Goal: Task Accomplishment & Management: Manage account settings

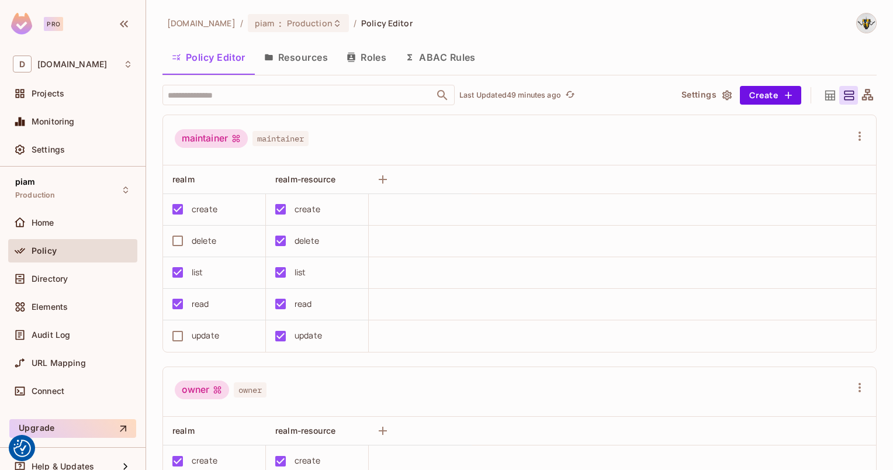
scroll to position [413, 0]
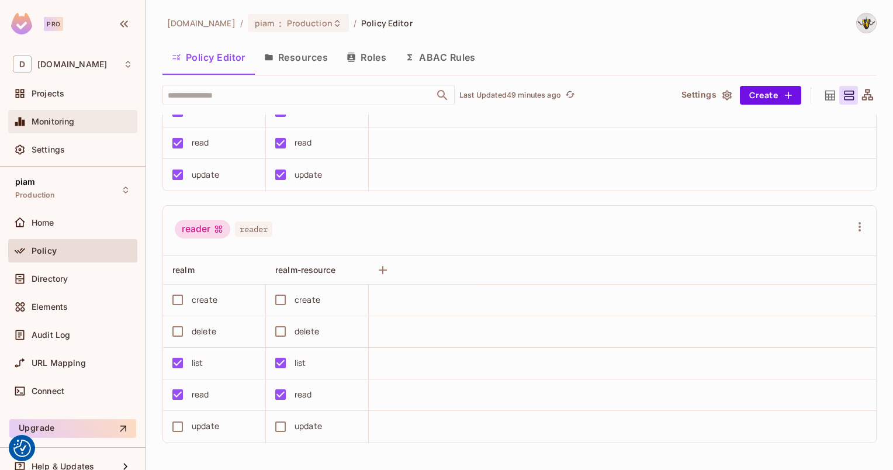
click at [42, 125] on span "Monitoring" at bounding box center [53, 121] width 43 height 9
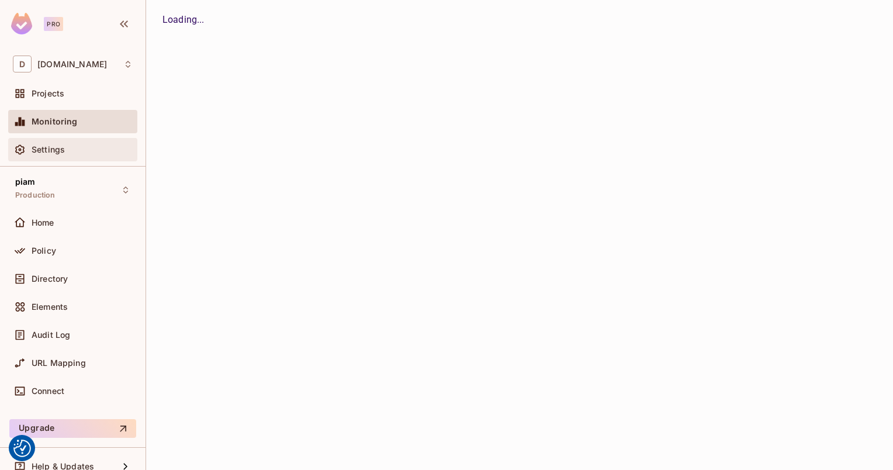
click at [36, 140] on div "Settings" at bounding box center [72, 149] width 129 height 23
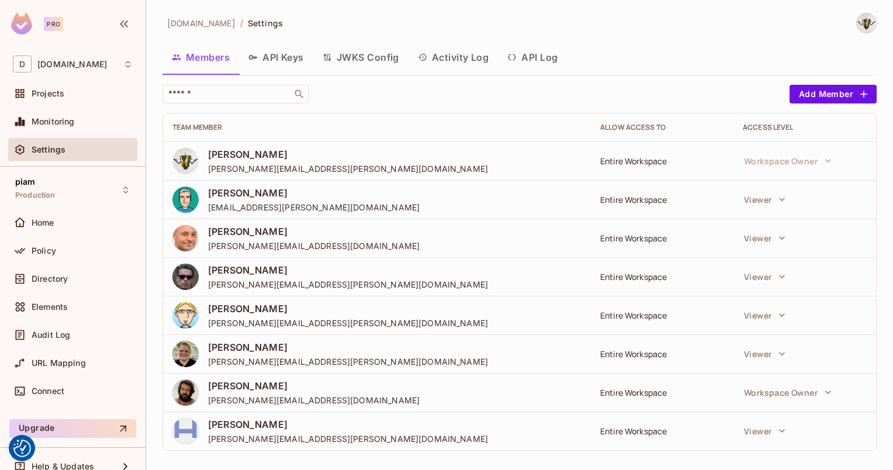
click at [278, 51] on button "API Keys" at bounding box center [276, 57] width 74 height 29
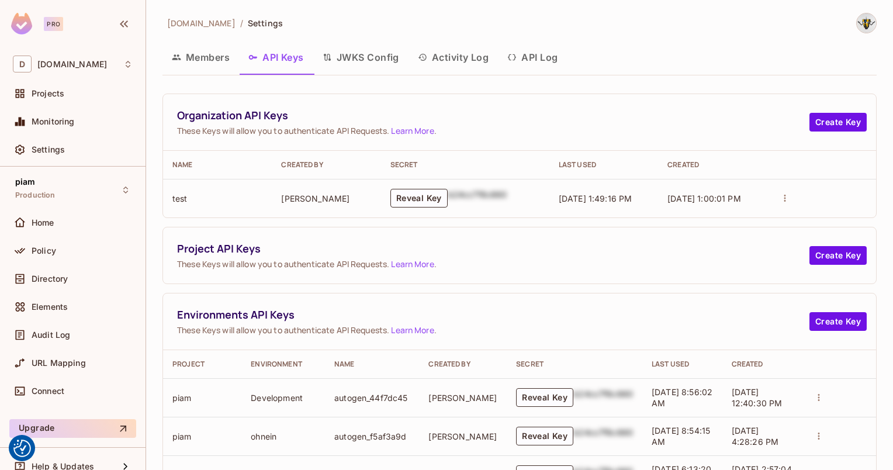
click at [191, 58] on button "Members" at bounding box center [201, 57] width 77 height 29
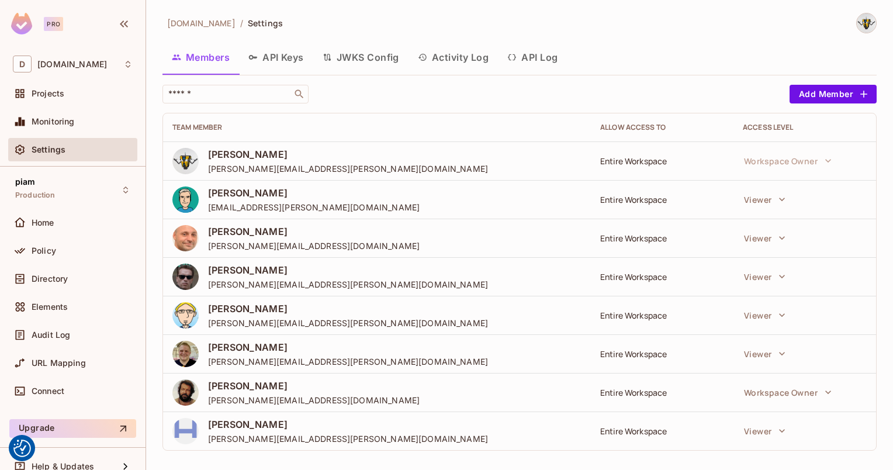
scroll to position [6, 0]
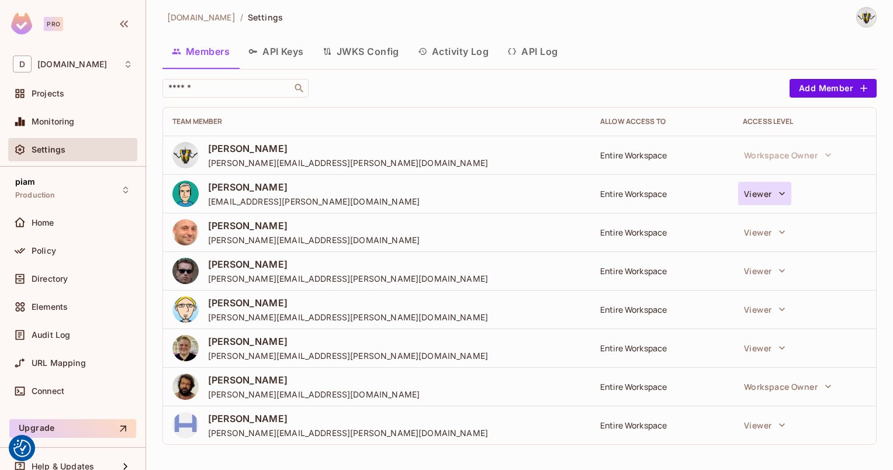
click at [752, 191] on button "Viewer" at bounding box center [764, 193] width 53 height 23
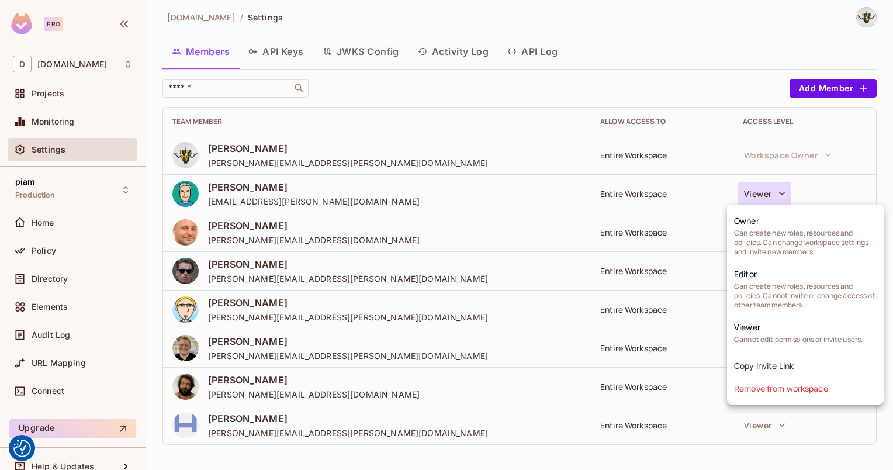
click at [752, 192] on div at bounding box center [446, 235] width 893 height 470
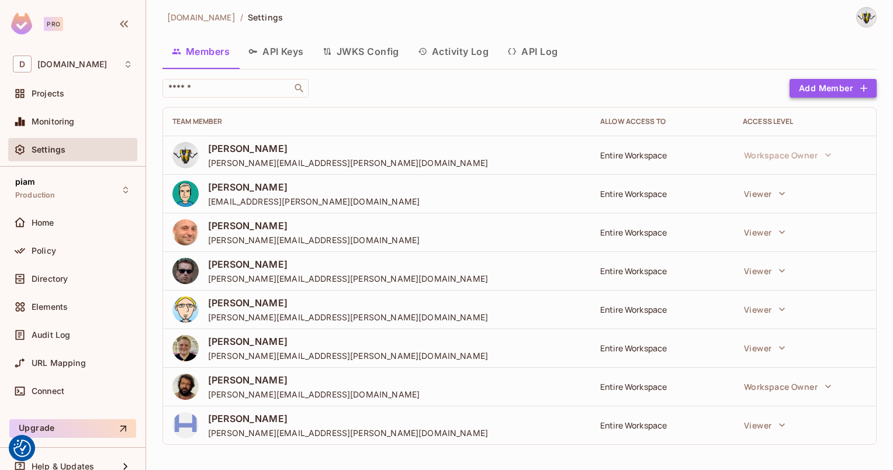
click at [843, 89] on button "Add Member" at bounding box center [833, 88] width 87 height 19
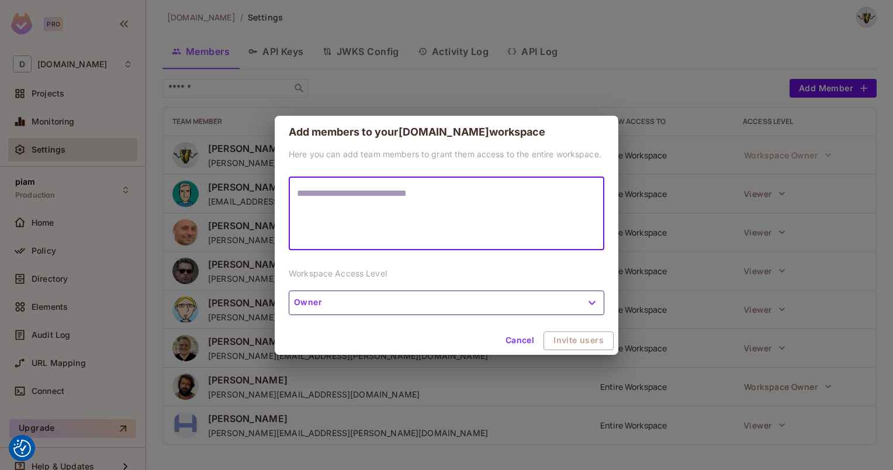
click at [475, 318] on div "Here you can add team members to grant them access to the entire workspace. * ​…" at bounding box center [447, 238] width 344 height 178
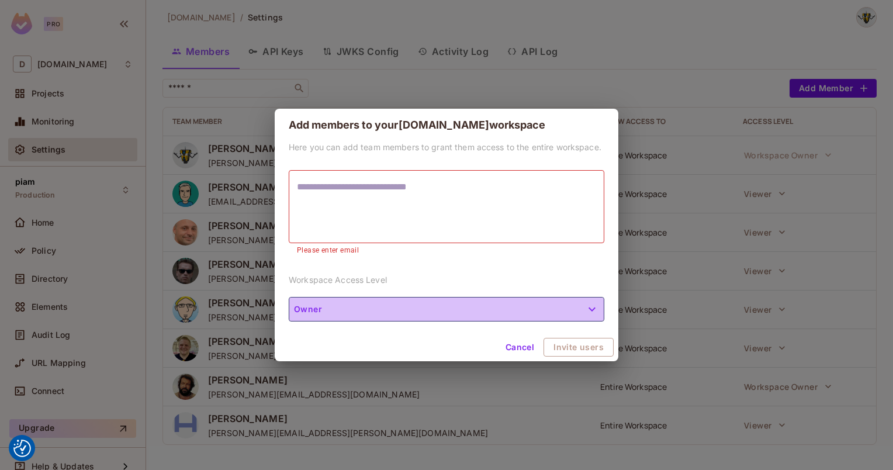
click at [463, 312] on button "Owner" at bounding box center [447, 309] width 316 height 25
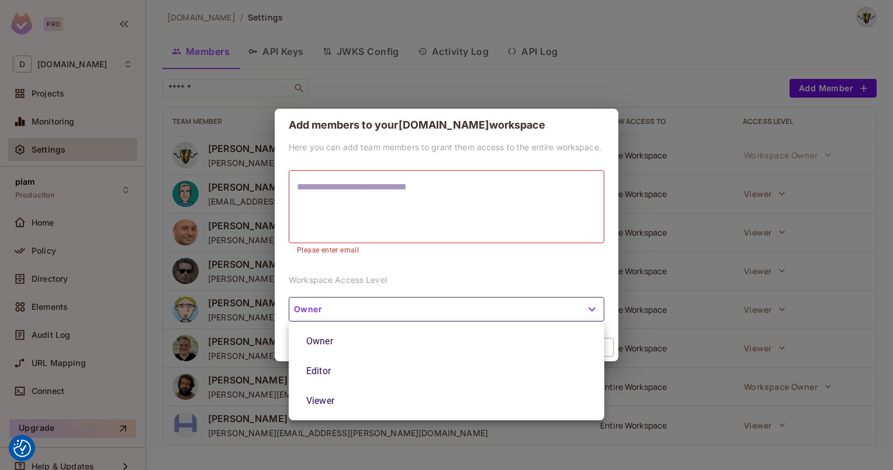
click at [463, 312] on div at bounding box center [446, 235] width 893 height 470
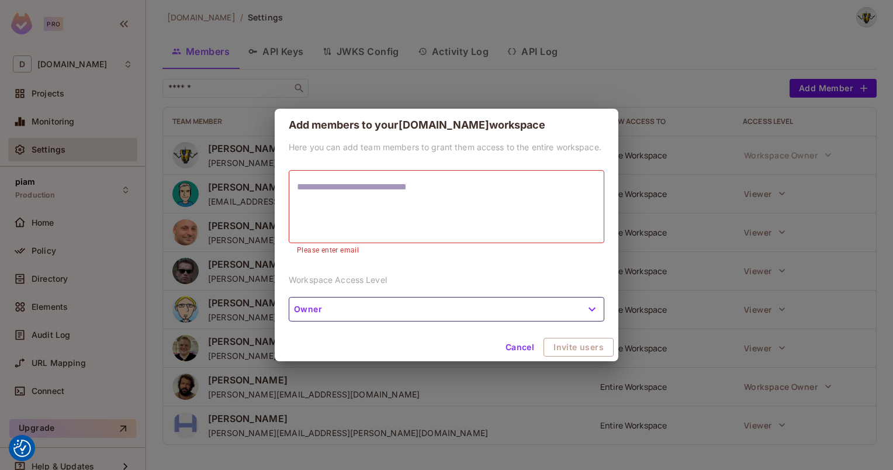
click at [529, 344] on button "Cancel" at bounding box center [520, 347] width 38 height 19
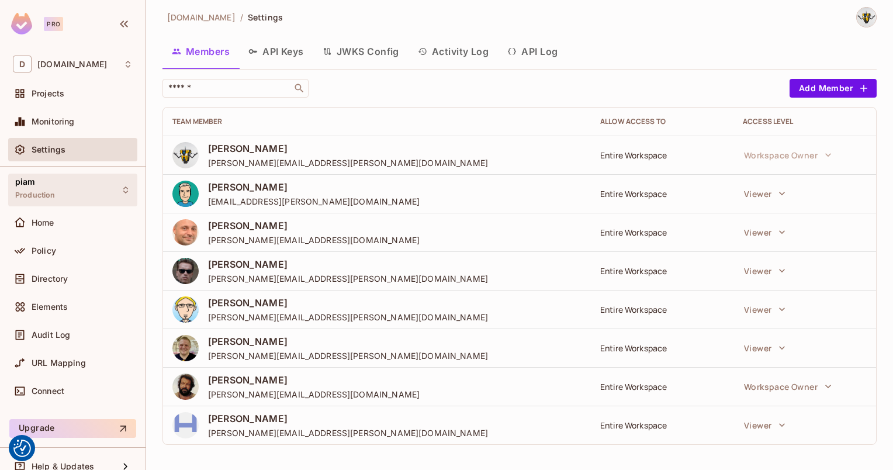
click at [60, 195] on div "piam Production" at bounding box center [72, 190] width 129 height 32
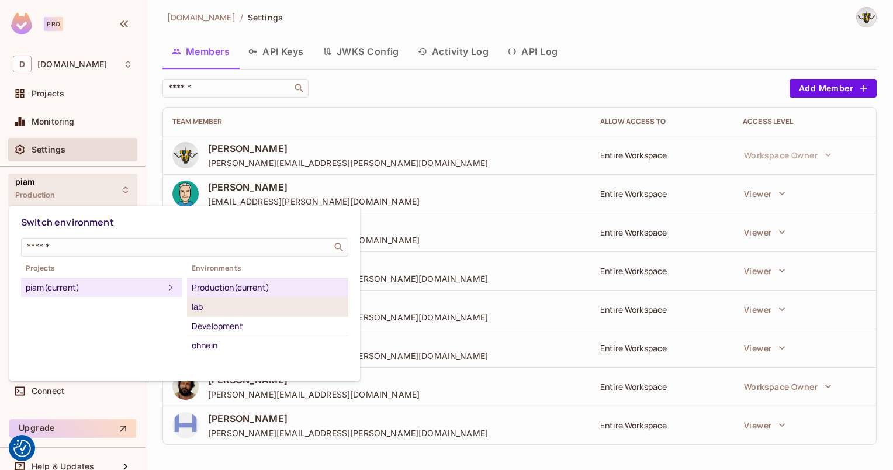
click at [214, 310] on div "lab" at bounding box center [268, 307] width 152 height 14
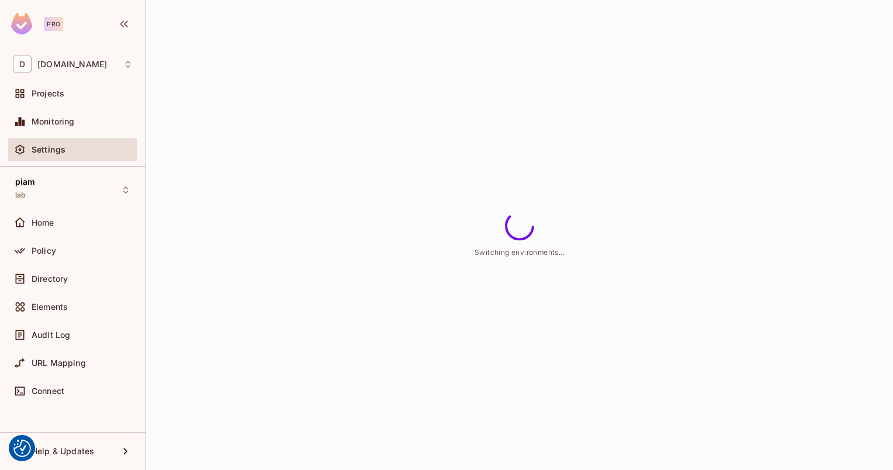
scroll to position [0, 0]
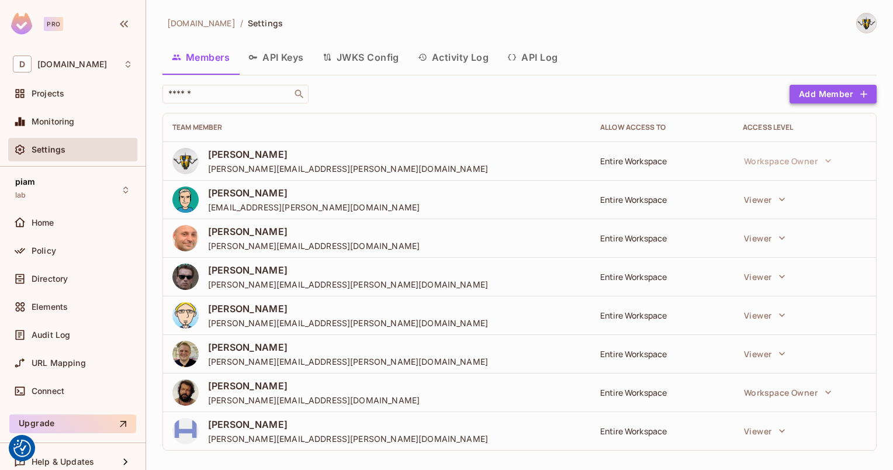
click at [823, 89] on button "Add Member" at bounding box center [833, 94] width 87 height 19
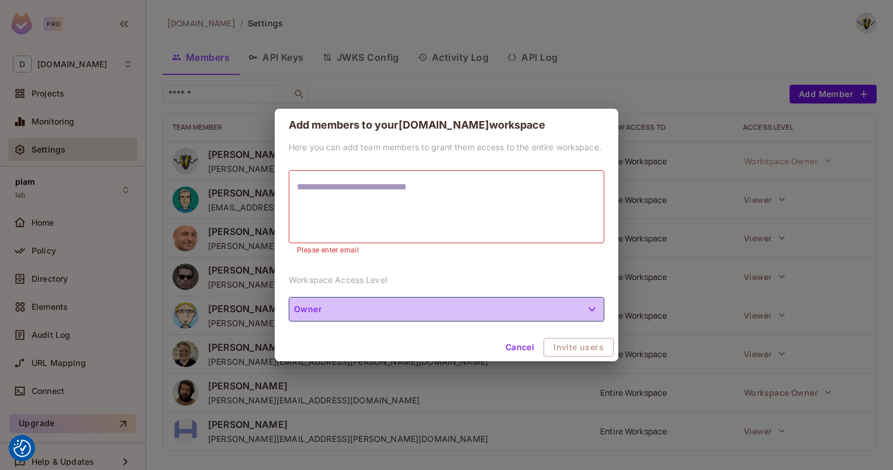
click at [409, 309] on button "Owner" at bounding box center [447, 309] width 316 height 25
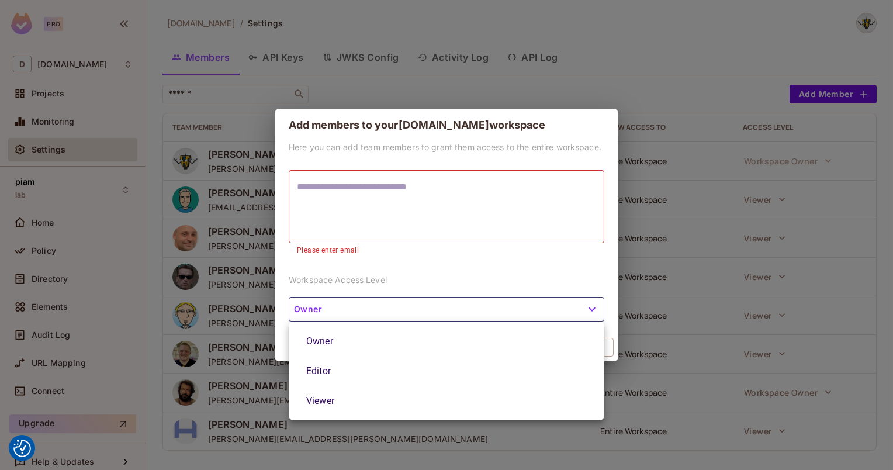
click at [409, 309] on div at bounding box center [446, 235] width 893 height 470
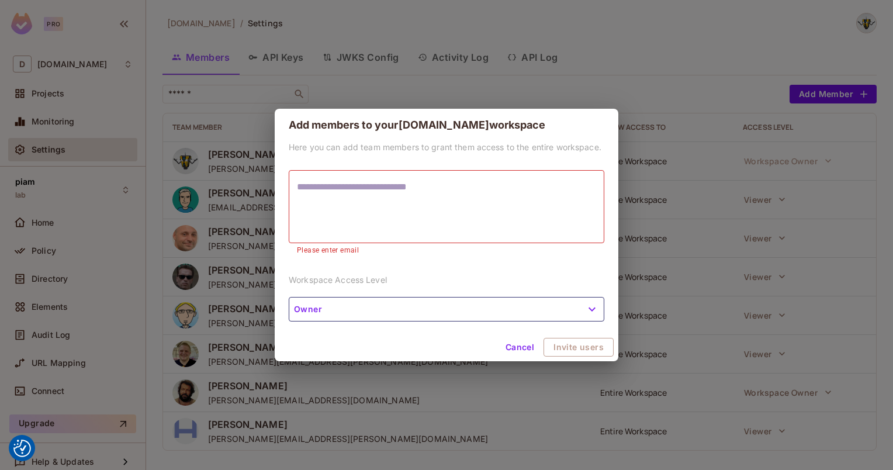
click at [521, 343] on button "Cancel" at bounding box center [520, 347] width 38 height 19
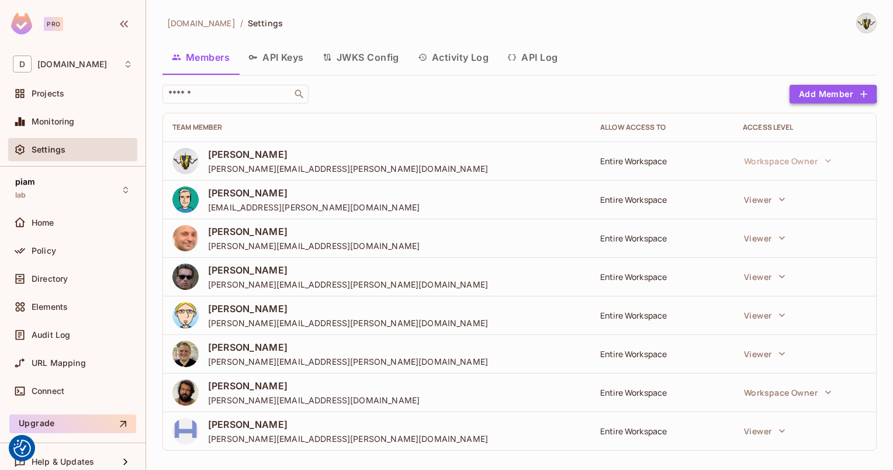
click at [805, 94] on button "Add Member" at bounding box center [833, 94] width 87 height 19
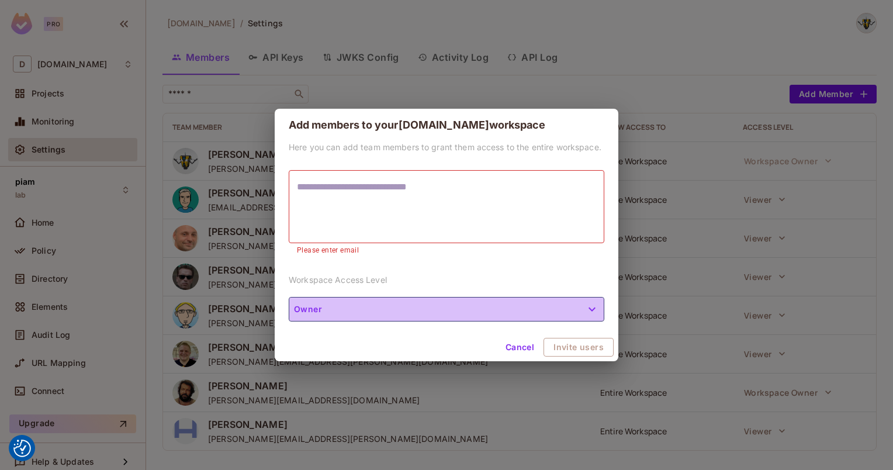
click at [368, 299] on button "Owner" at bounding box center [447, 309] width 316 height 25
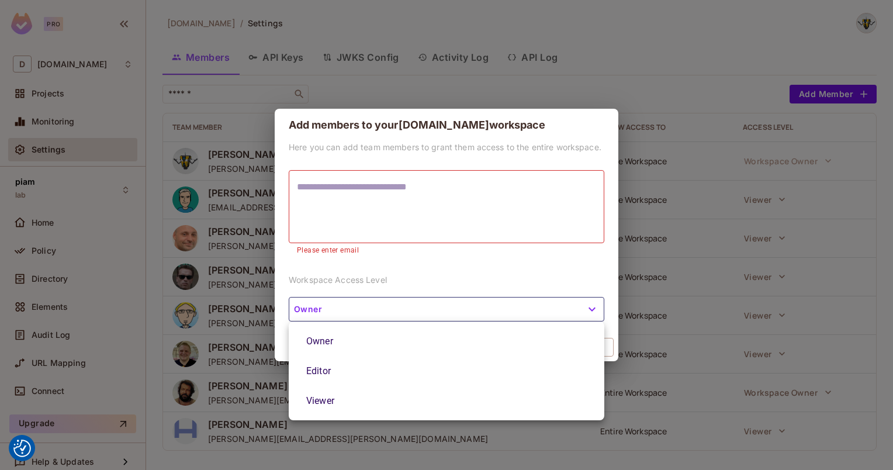
click at [342, 316] on div at bounding box center [446, 235] width 893 height 470
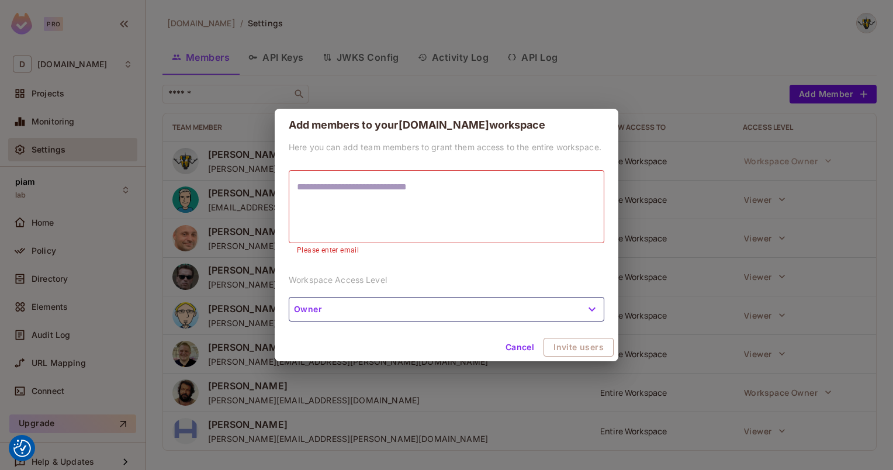
click at [532, 350] on button "Cancel" at bounding box center [520, 347] width 38 height 19
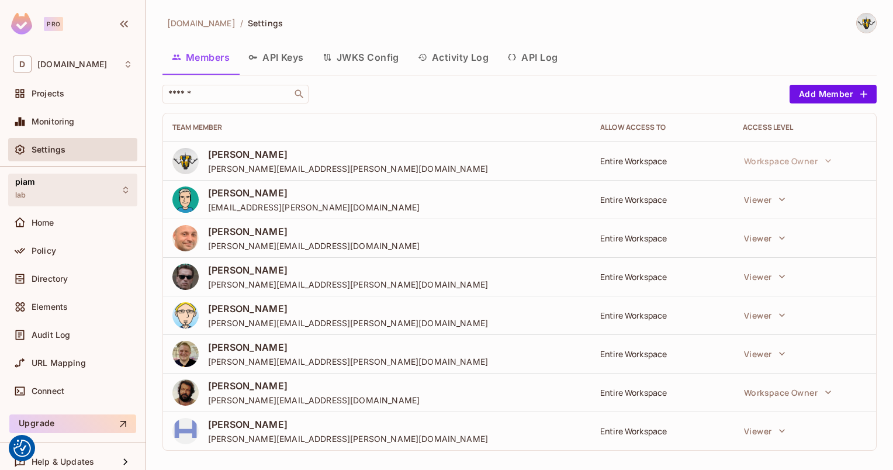
click at [37, 201] on div "piam lab" at bounding box center [72, 190] width 129 height 32
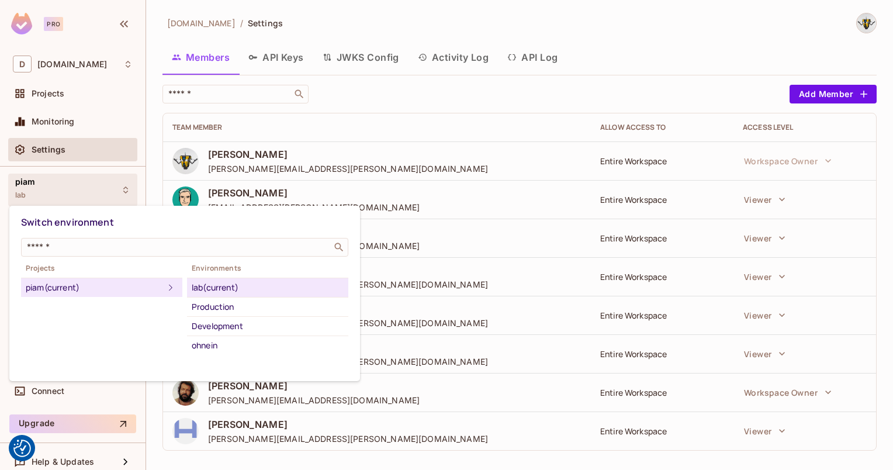
click at [40, 187] on div at bounding box center [446, 235] width 893 height 470
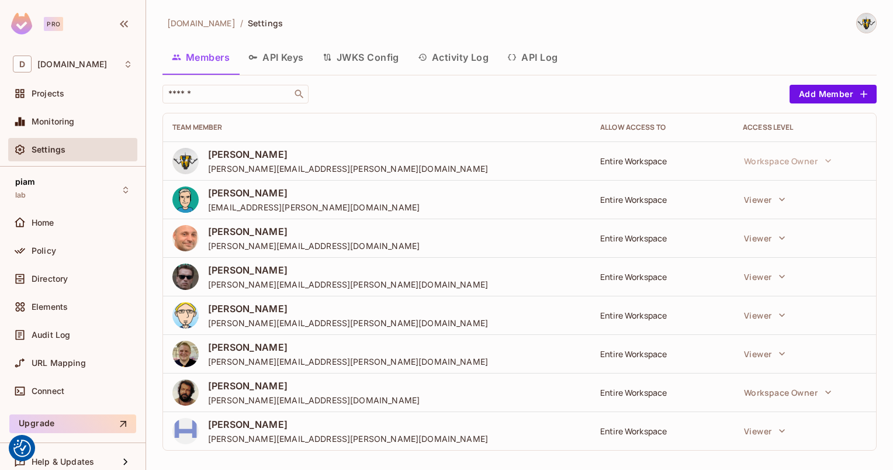
click at [53, 109] on div "Projects" at bounding box center [72, 96] width 129 height 28
click at [54, 101] on div "Projects" at bounding box center [72, 93] width 129 height 23
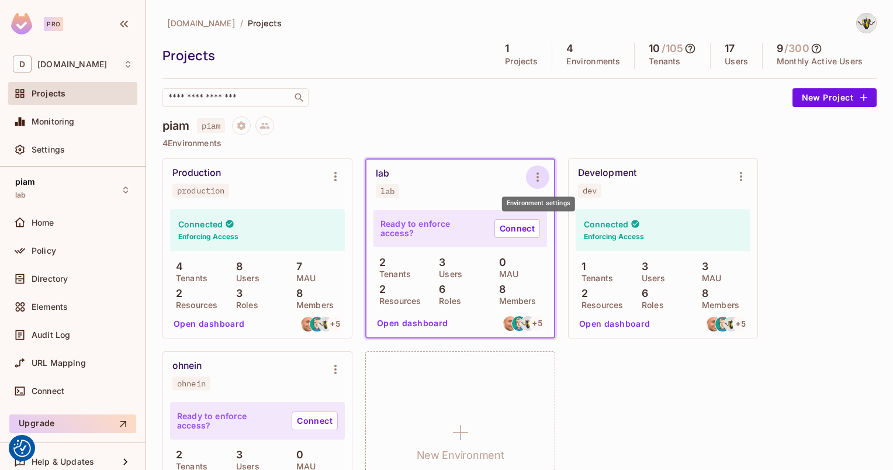
click at [529, 175] on button "Environment settings" at bounding box center [537, 176] width 23 height 23
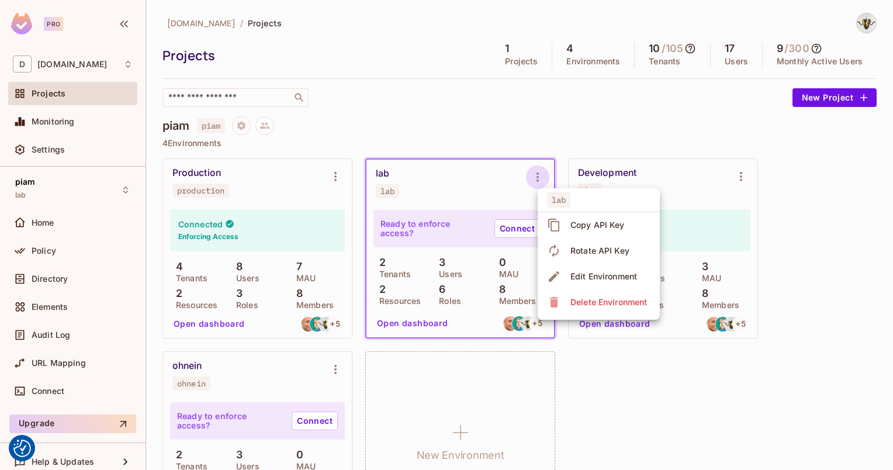
click at [529, 175] on div at bounding box center [446, 235] width 893 height 470
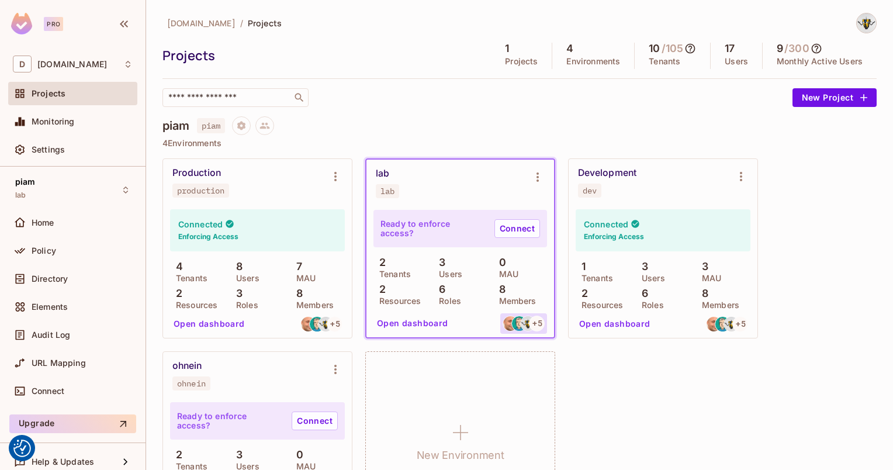
click at [522, 318] on img at bounding box center [519, 323] width 15 height 15
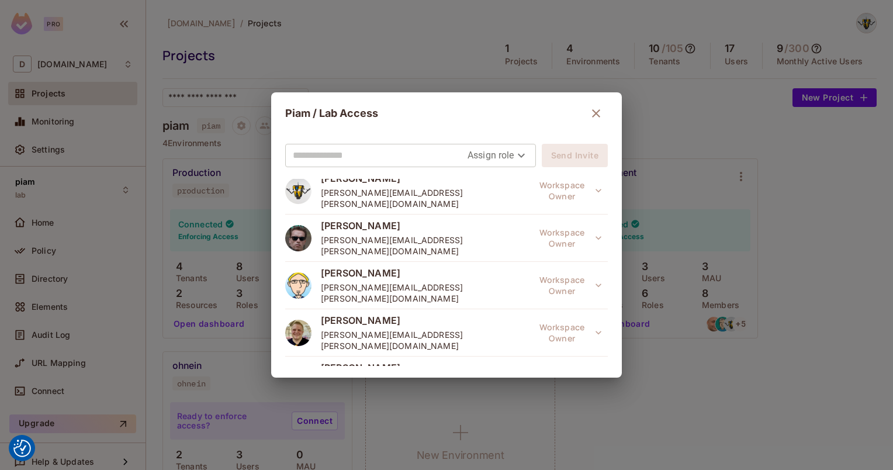
scroll to position [125, 0]
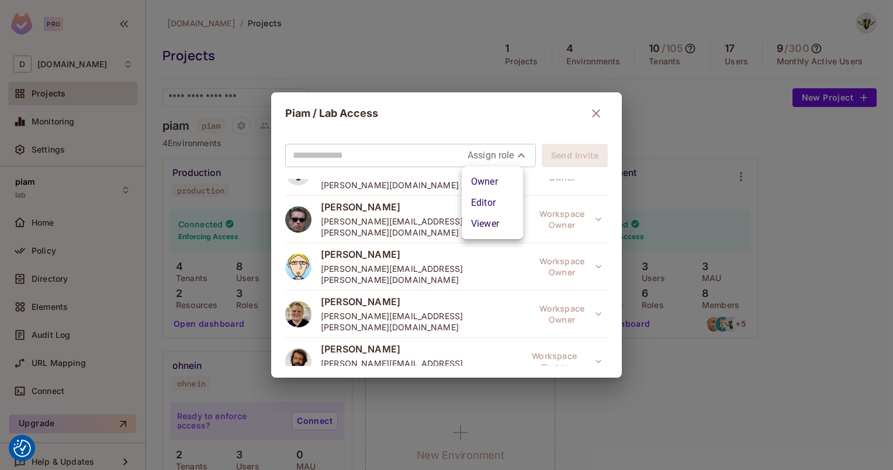
click at [523, 164] on body "We use cookies to enhance your browsing experience, serve personalized ads or c…" at bounding box center [446, 235] width 893 height 470
click at [498, 158] on div at bounding box center [446, 235] width 893 height 470
click at [401, 164] on input "text" at bounding box center [380, 155] width 175 height 19
click at [403, 119] on div "Piam / Lab Access" at bounding box center [446, 113] width 323 height 23
click at [370, 146] on input "text" at bounding box center [380, 155] width 175 height 19
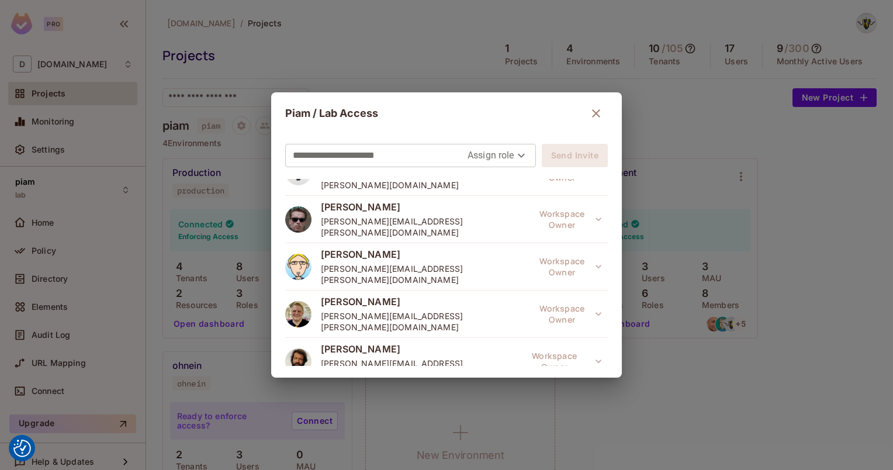
type input "**********"
click at [512, 152] on body "We use cookies to enhance your browsing experience, serve personalized ads or c…" at bounding box center [446, 235] width 893 height 470
click at [489, 182] on li "Owner" at bounding box center [492, 181] width 61 height 21
type input "*****"
click at [570, 153] on button "Send Invite" at bounding box center [575, 155] width 66 height 23
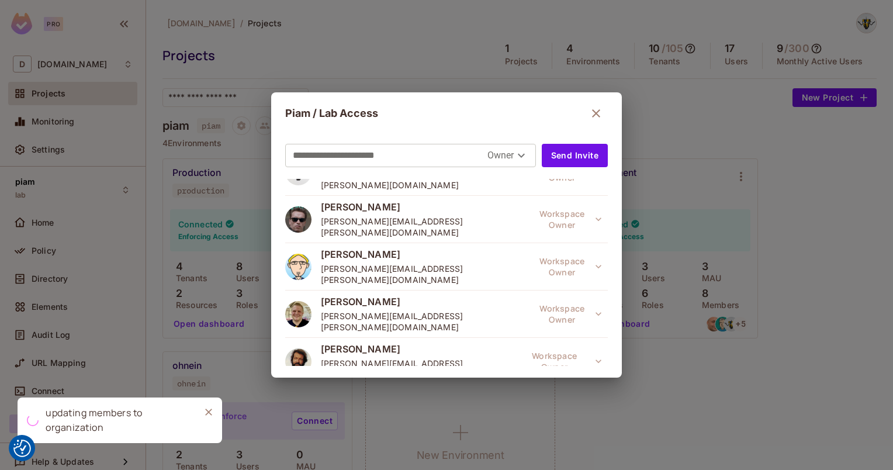
scroll to position [0, 0]
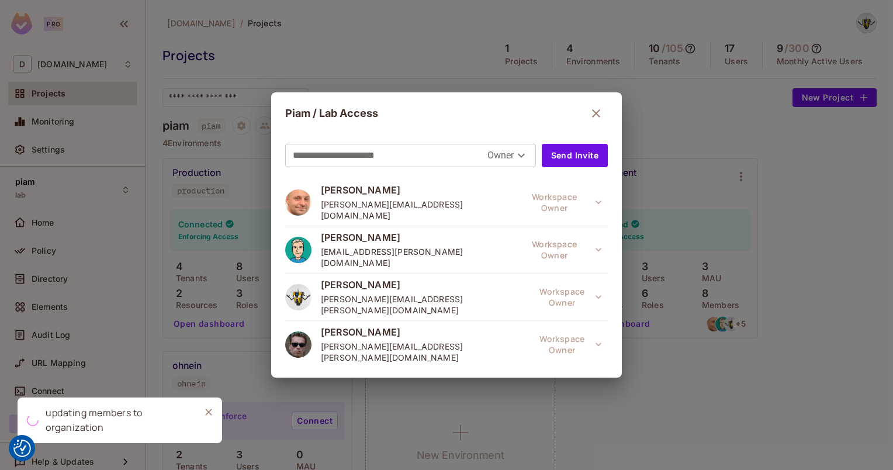
click at [585, 112] on button "button" at bounding box center [596, 113] width 23 height 23
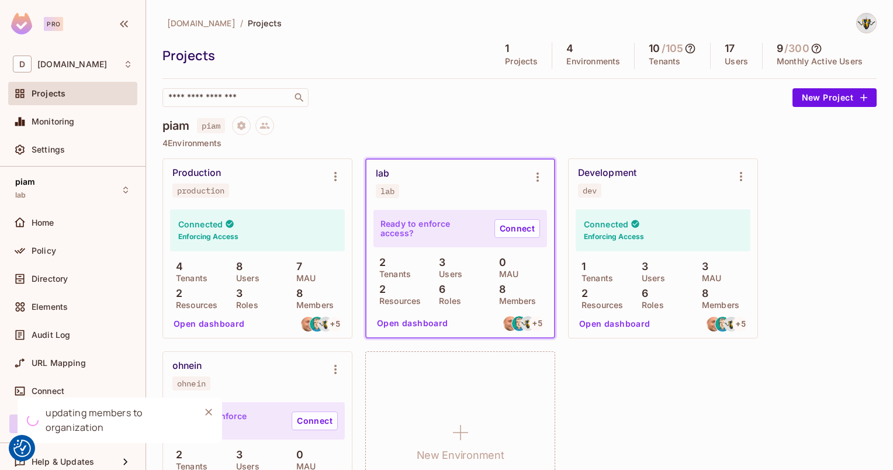
click at [469, 105] on div "​" at bounding box center [475, 97] width 624 height 19
click at [534, 175] on icon "Environment settings" at bounding box center [538, 177] width 14 height 14
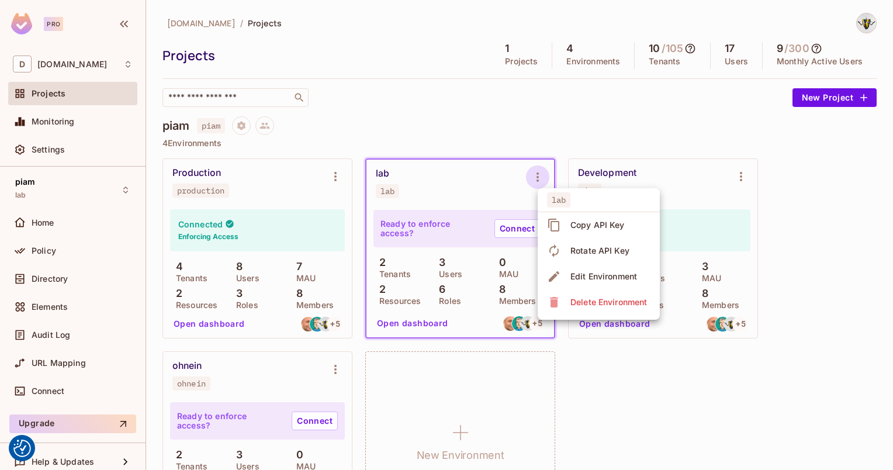
click at [461, 75] on div at bounding box center [446, 235] width 893 height 470
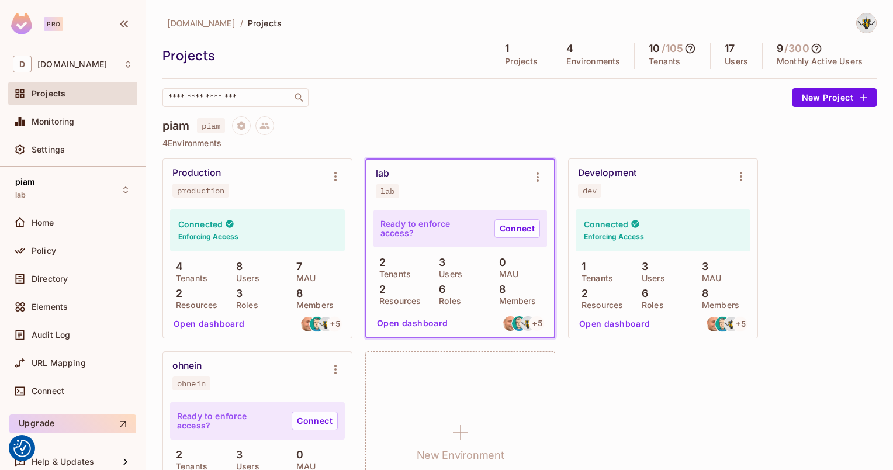
click at [68, 136] on div "Monitoring" at bounding box center [72, 124] width 129 height 28
click at [61, 143] on div "Settings" at bounding box center [73, 150] width 120 height 14
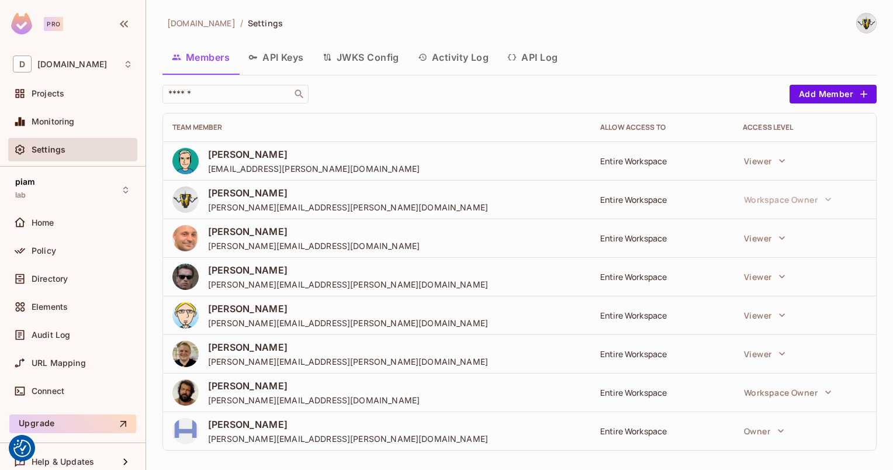
scroll to position [6, 0]
